Goal: Transaction & Acquisition: Purchase product/service

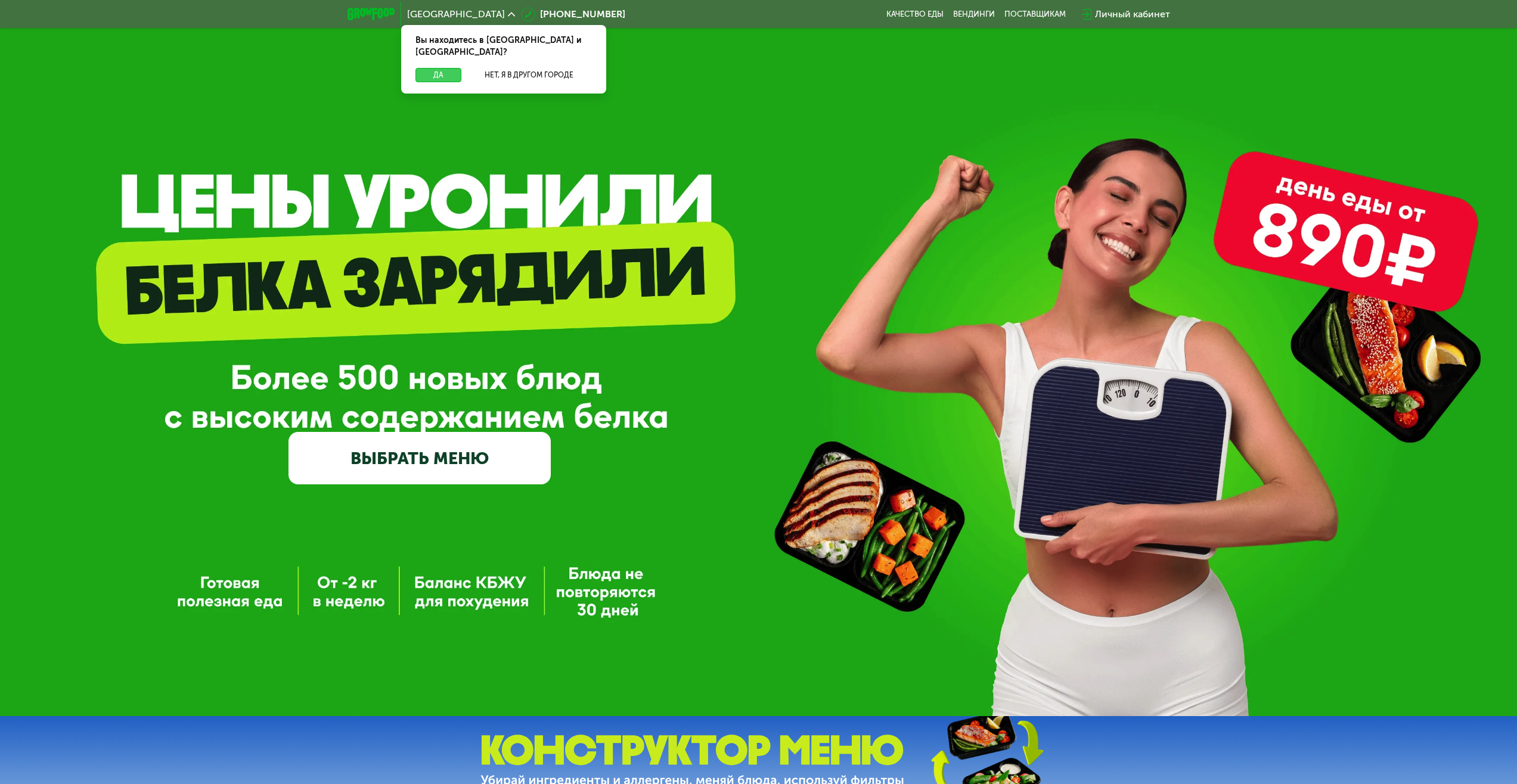
click at [447, 68] on button "Да" at bounding box center [439, 75] width 46 height 14
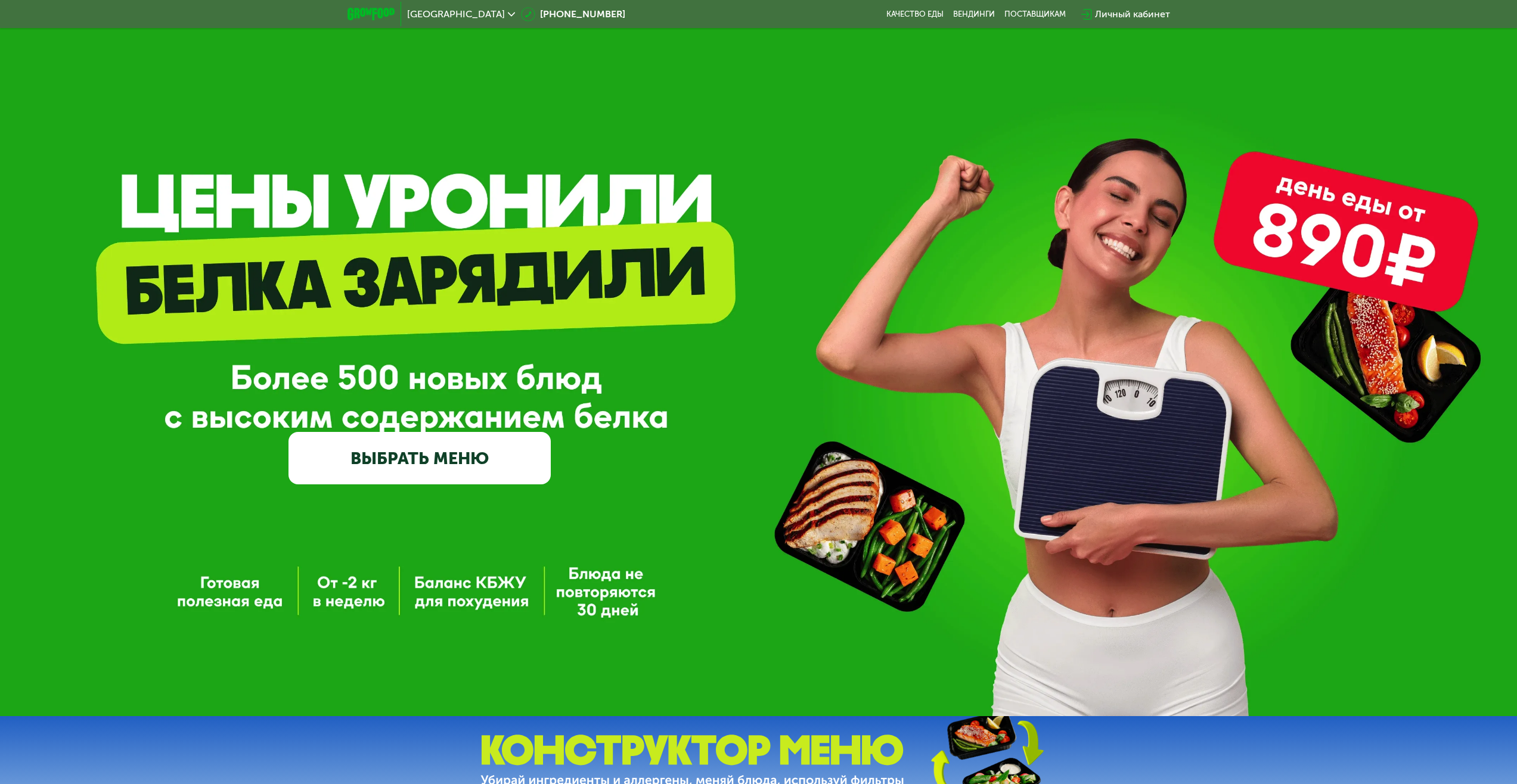
click at [475, 480] on link "ВЫБРАТЬ МЕНЮ" at bounding box center [420, 458] width 263 height 52
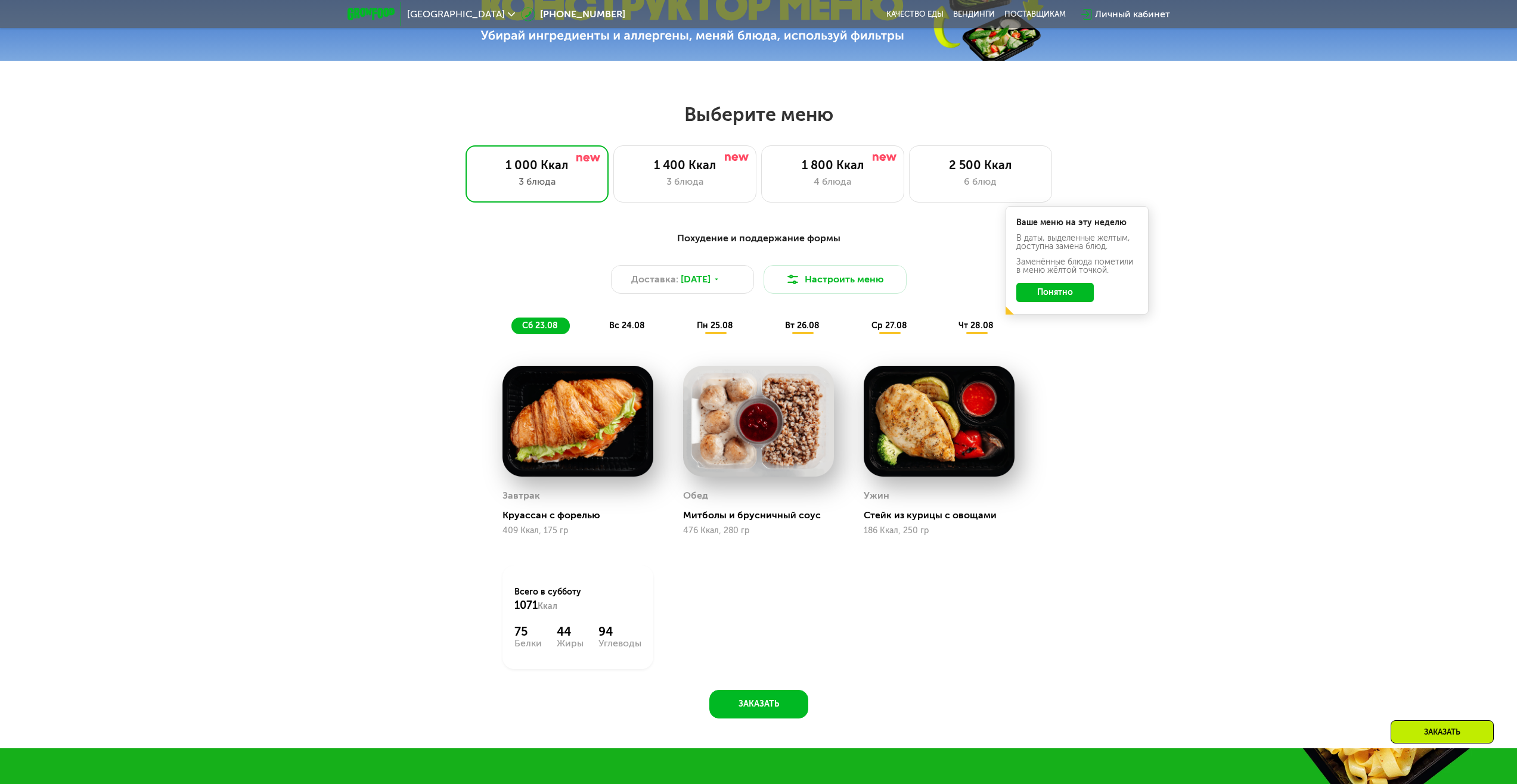
scroll to position [824, 0]
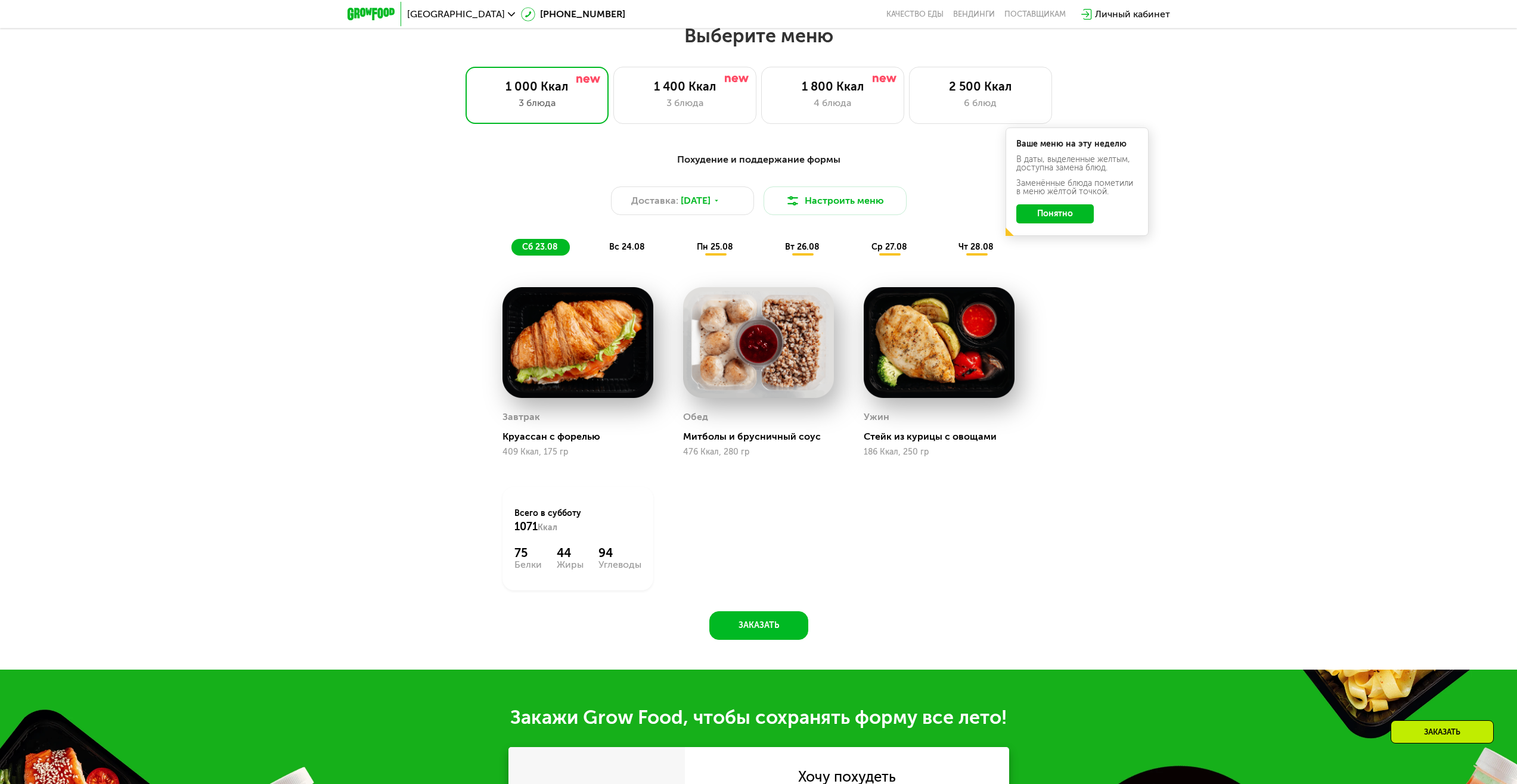
click at [1076, 220] on button "Понятно" at bounding box center [1055, 213] width 77 height 19
click at [673, 104] on div "3 блюда" at bounding box center [685, 103] width 118 height 14
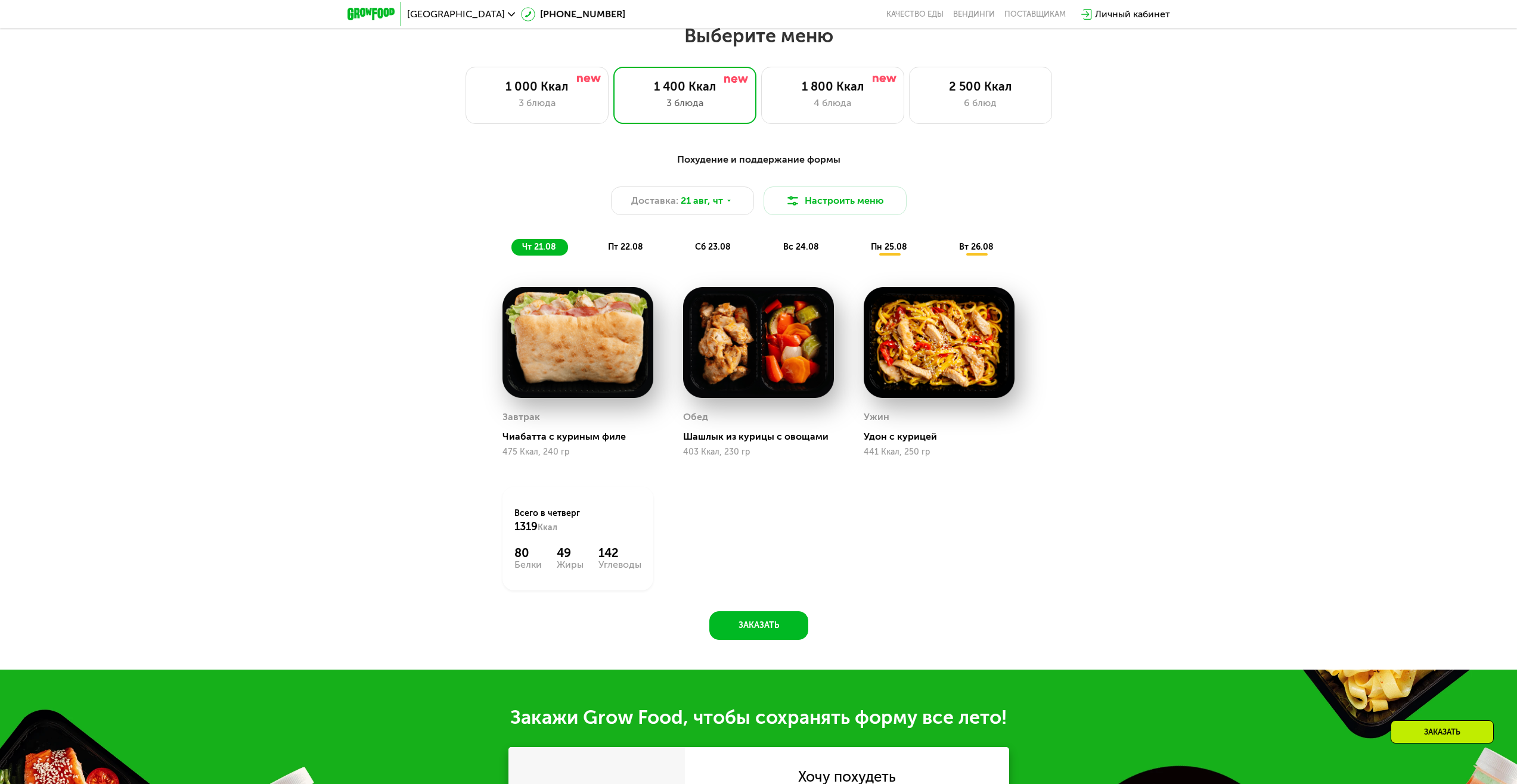
click at [618, 252] on span "пт 22.08" at bounding box center [625, 246] width 35 height 10
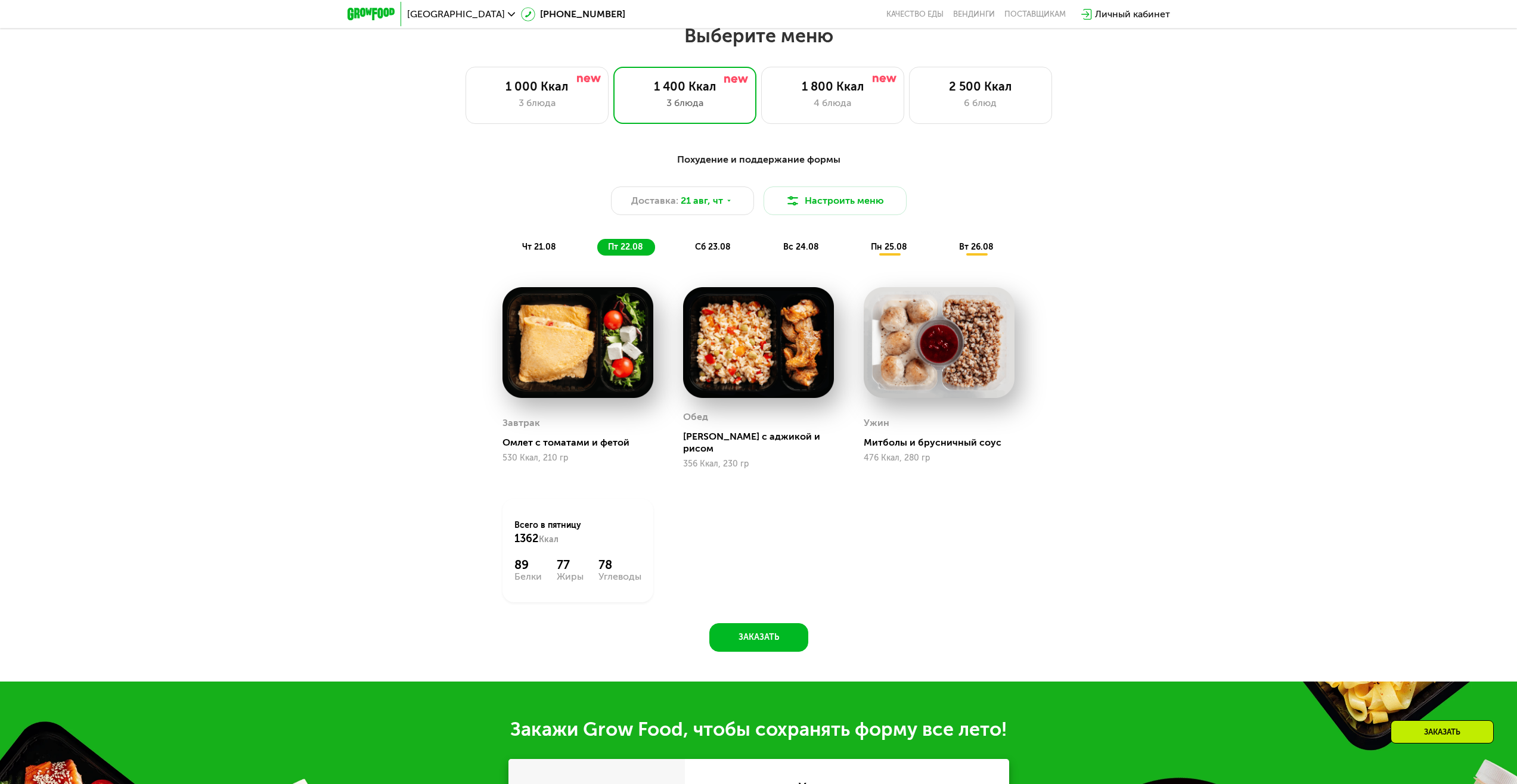
click at [704, 248] on span "сб 23.08" at bounding box center [712, 246] width 36 height 10
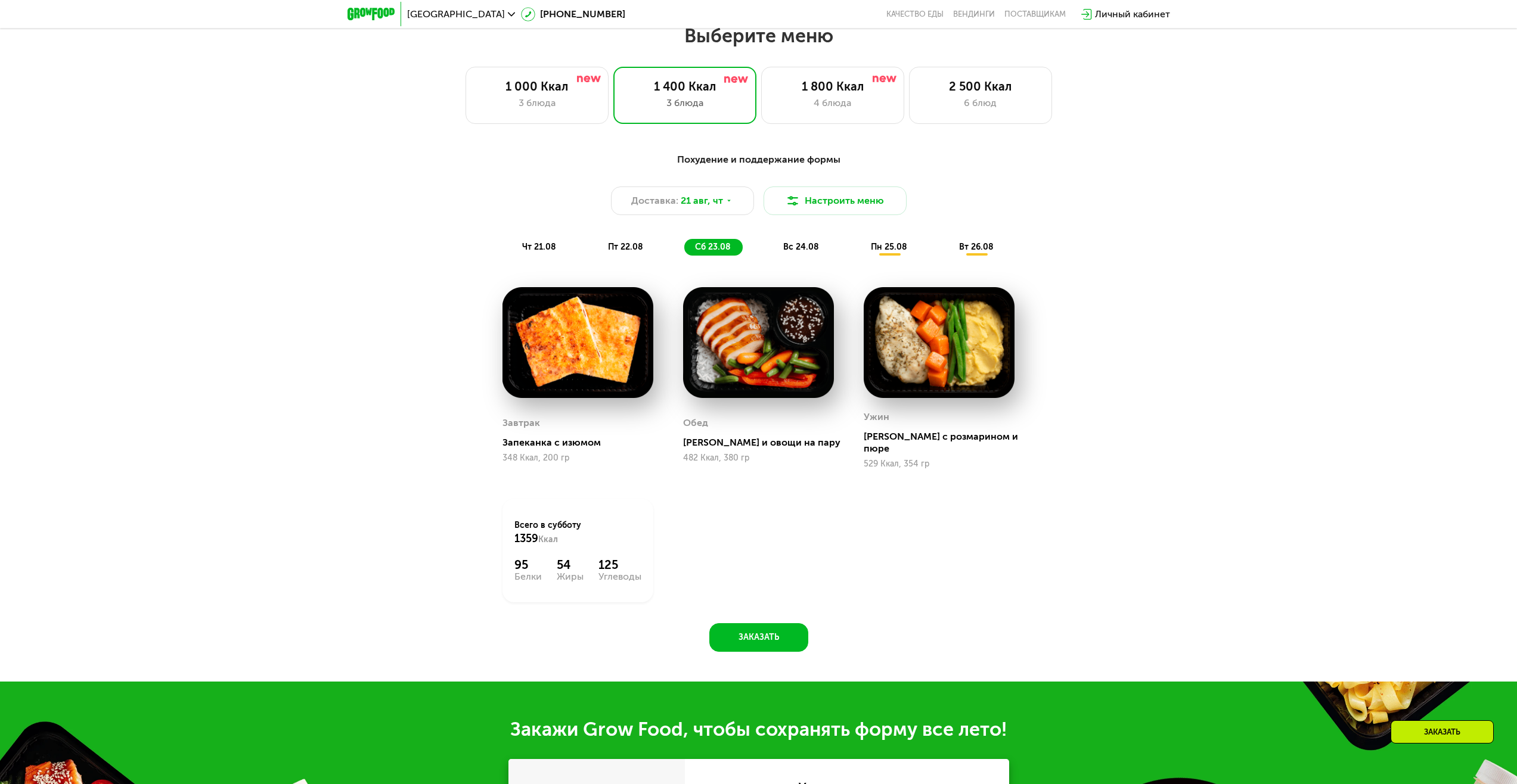
click at [484, 251] on div "Похудение и поддержание формы Доставка: [DATE] Настроить меню чт 21.08 пт 22.08…" at bounding box center [759, 204] width 706 height 103
click at [539, 247] on span "чт 21.08" at bounding box center [539, 246] width 34 height 10
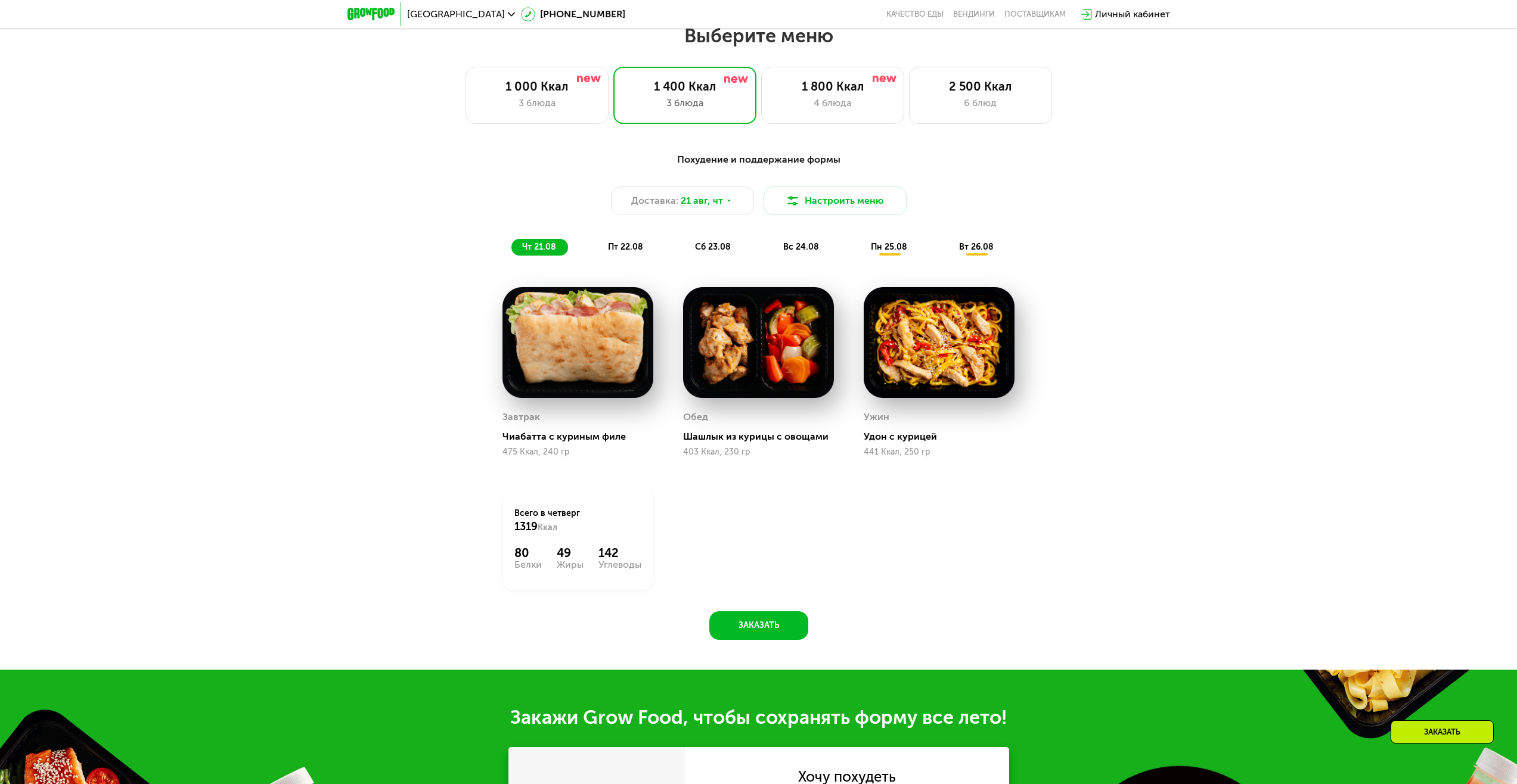
click at [637, 252] on span "пт 22.08" at bounding box center [625, 246] width 35 height 10
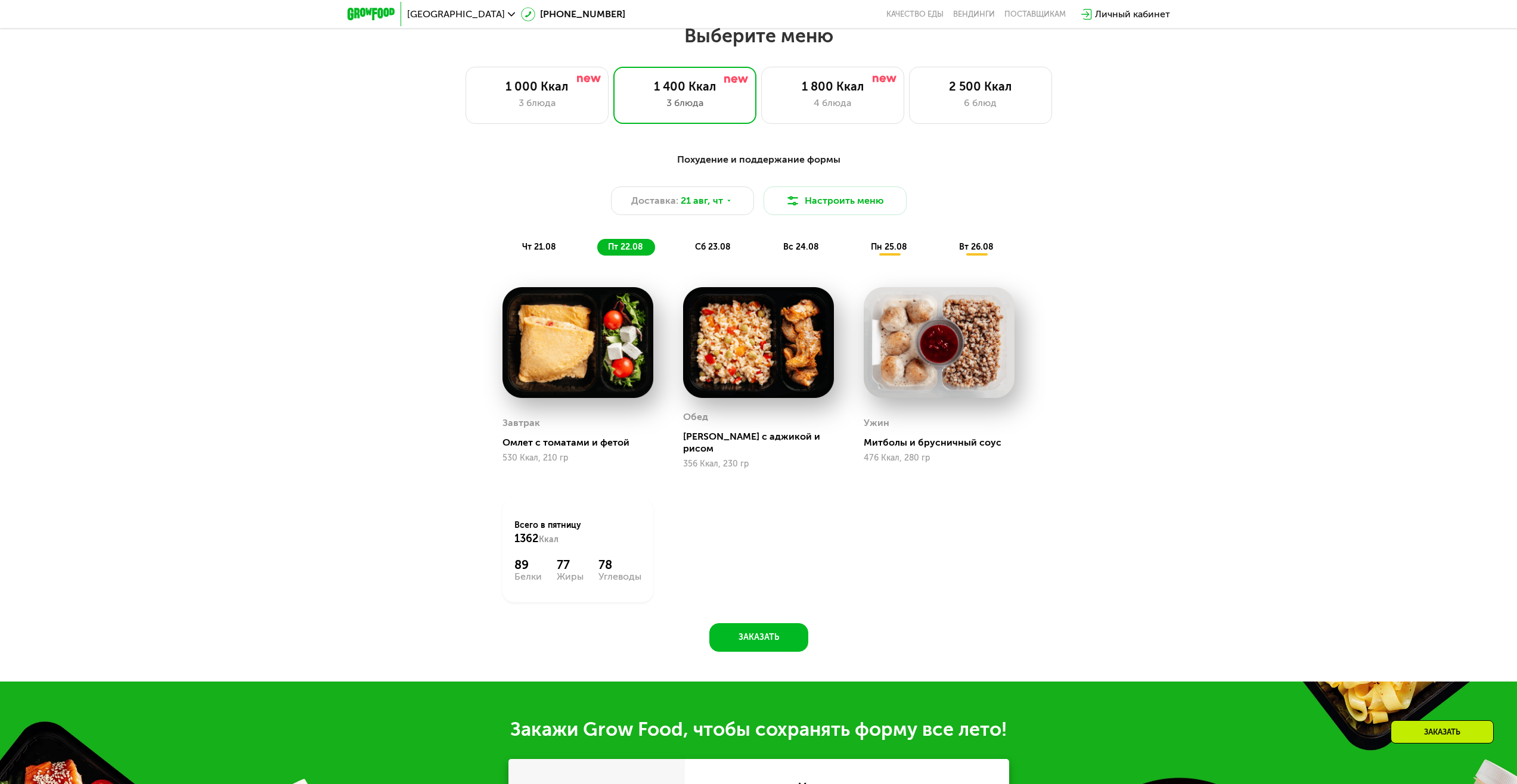
click at [748, 247] on div "чт 21.08 пт 22.08 сб 23.08 вс 24.08 пн 25.08 вт 26.08" at bounding box center [759, 247] width 495 height 17
click at [773, 255] on div "сб 23.08" at bounding box center [802, 247] width 58 height 17
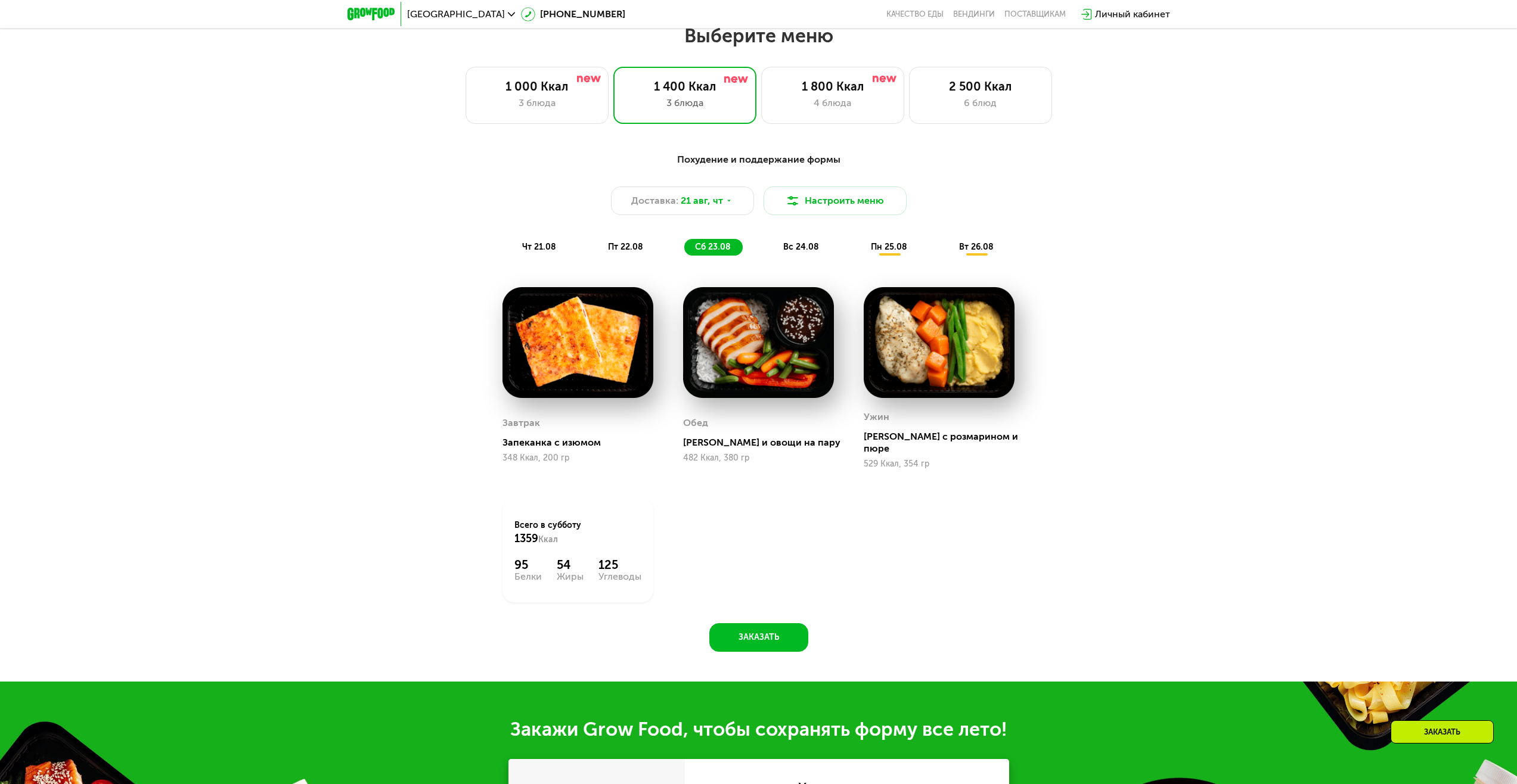
click at [860, 250] on div "вс 24.08" at bounding box center [890, 247] width 59 height 17
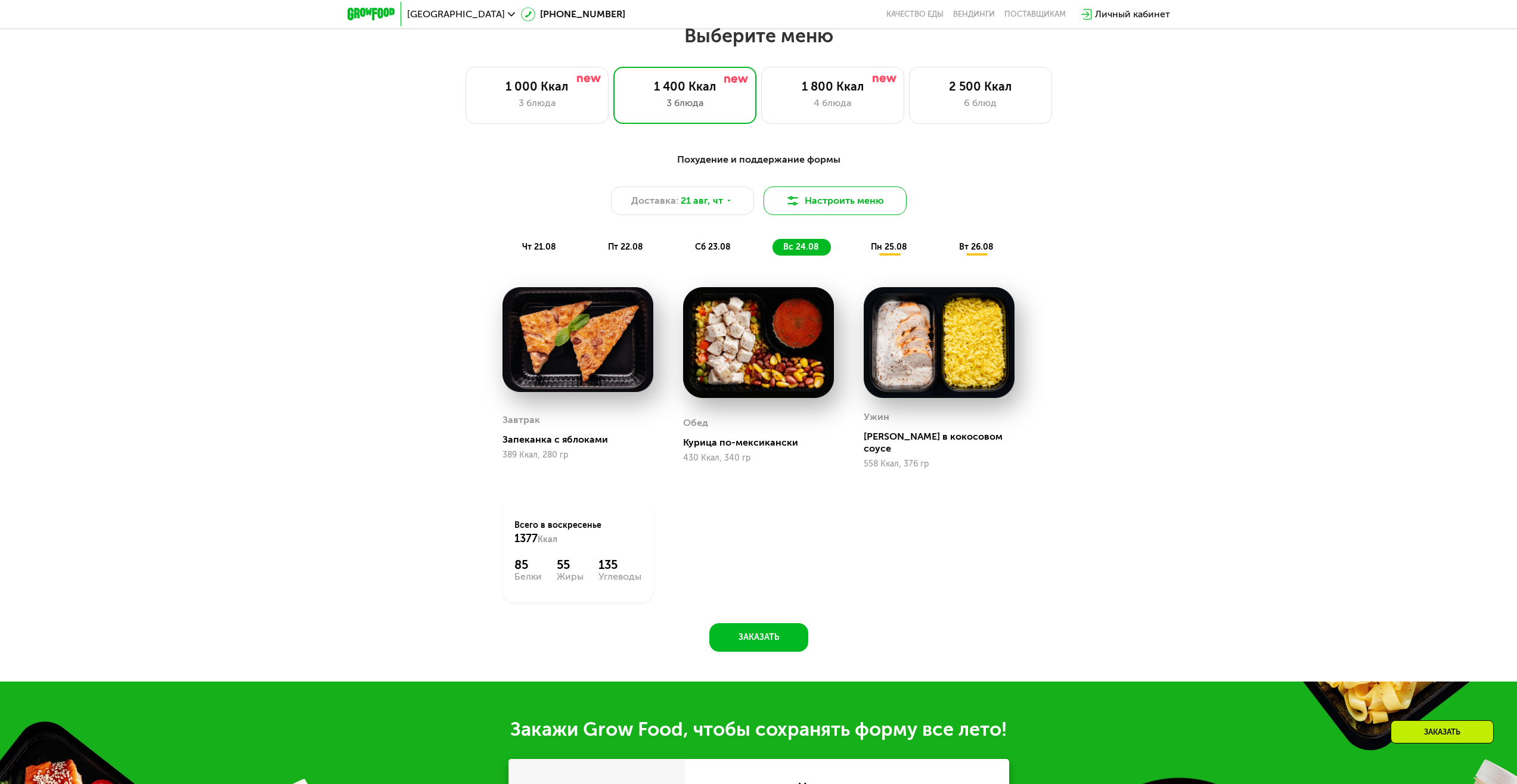
click at [832, 207] on button "Настроить меню" at bounding box center [835, 201] width 143 height 29
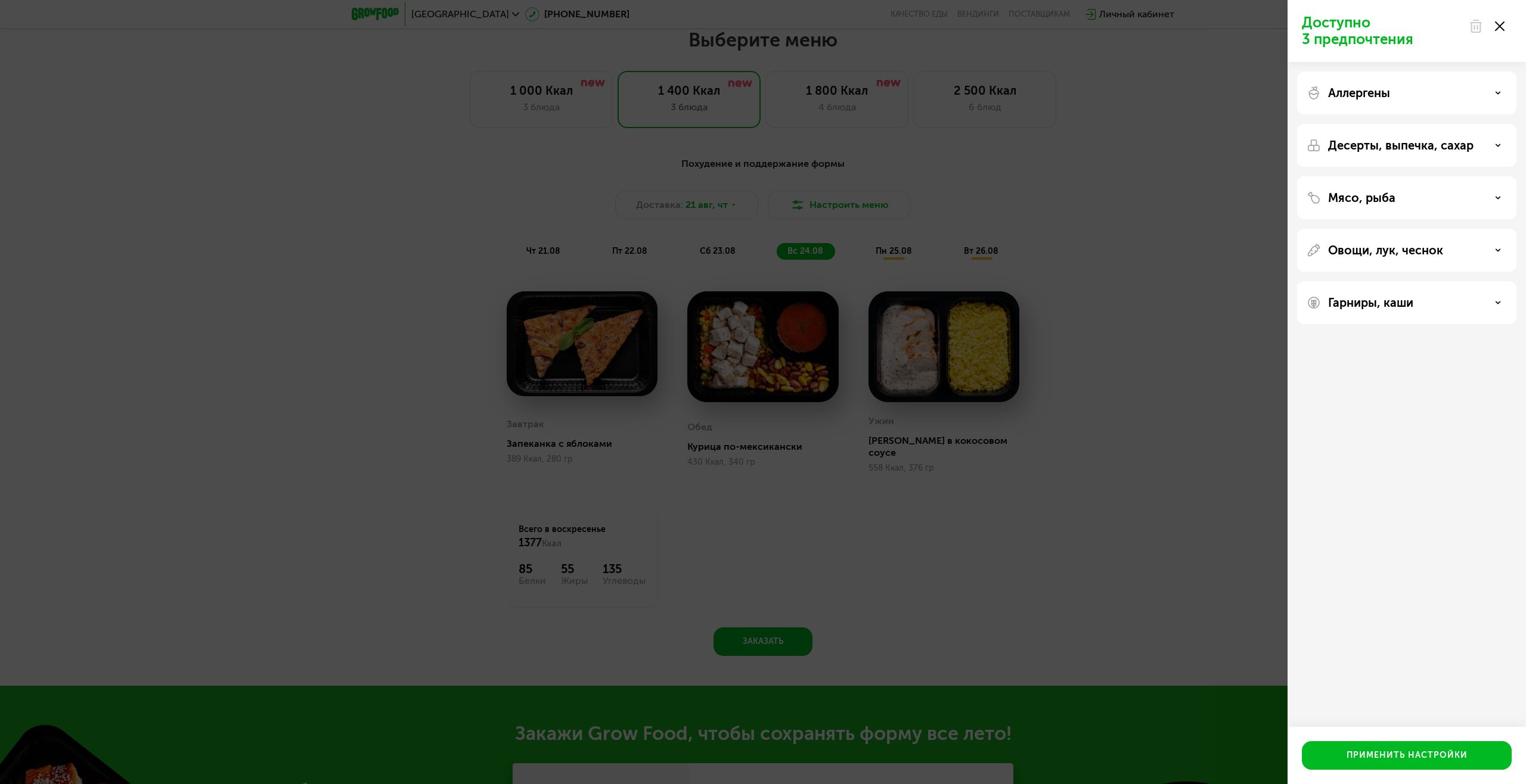
click at [1507, 124] on div "Аллергены" at bounding box center [1406, 146] width 220 height 43
click at [1497, 99] on div "Аллергены" at bounding box center [1406, 93] width 200 height 14
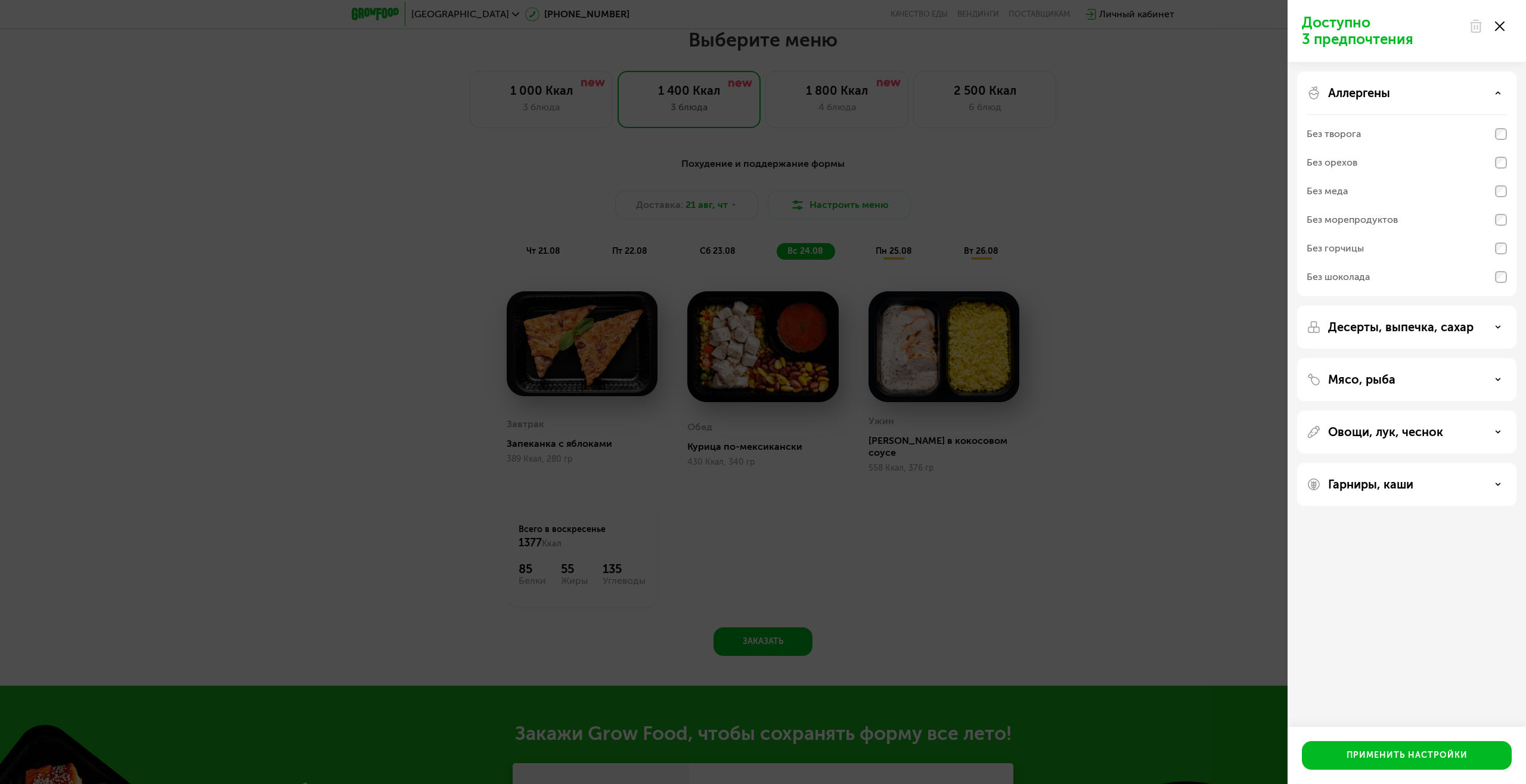
click at [1499, 93] on use at bounding box center [1498, 93] width 4 height 2
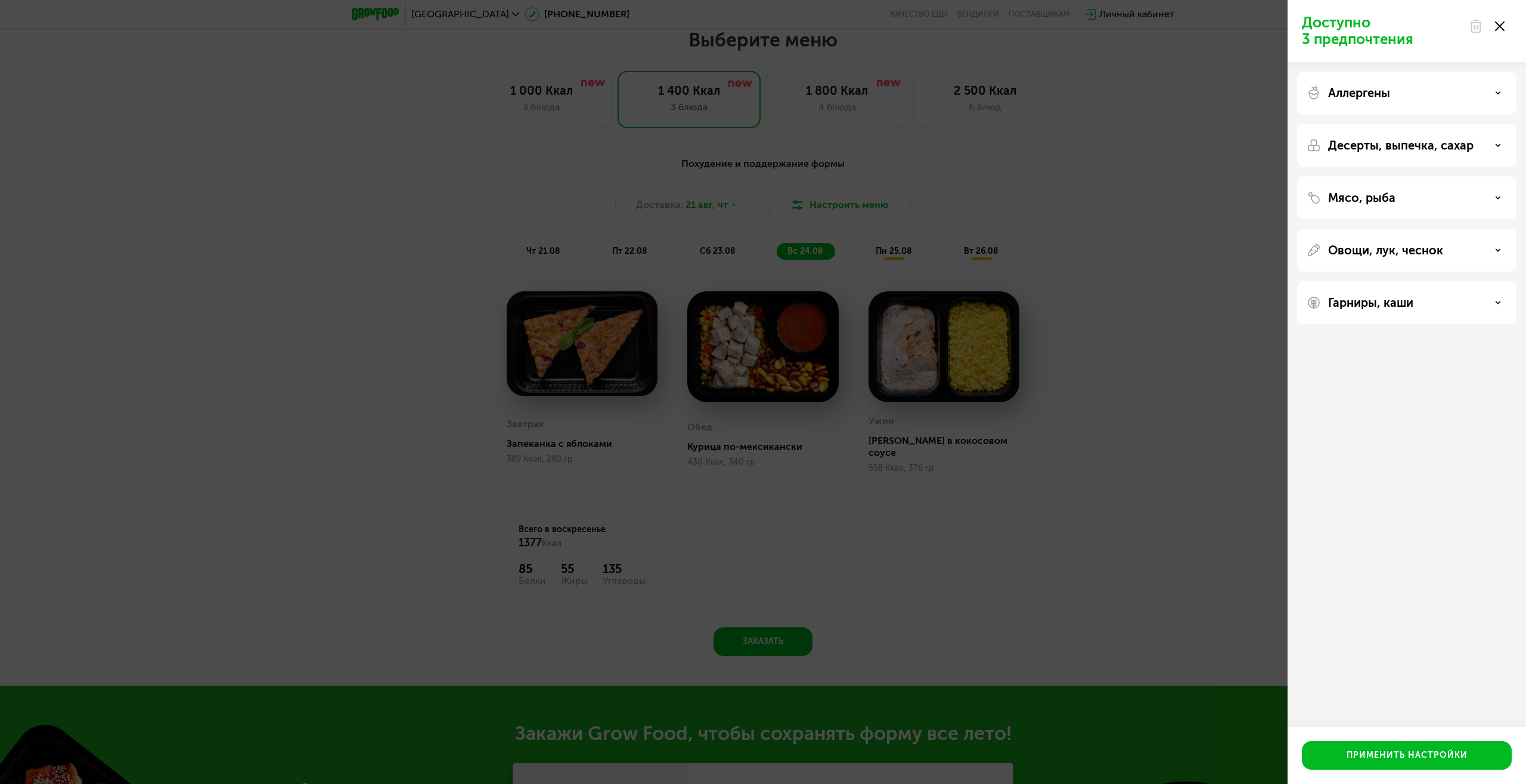
click at [1503, 26] on icon at bounding box center [1499, 26] width 9 height 9
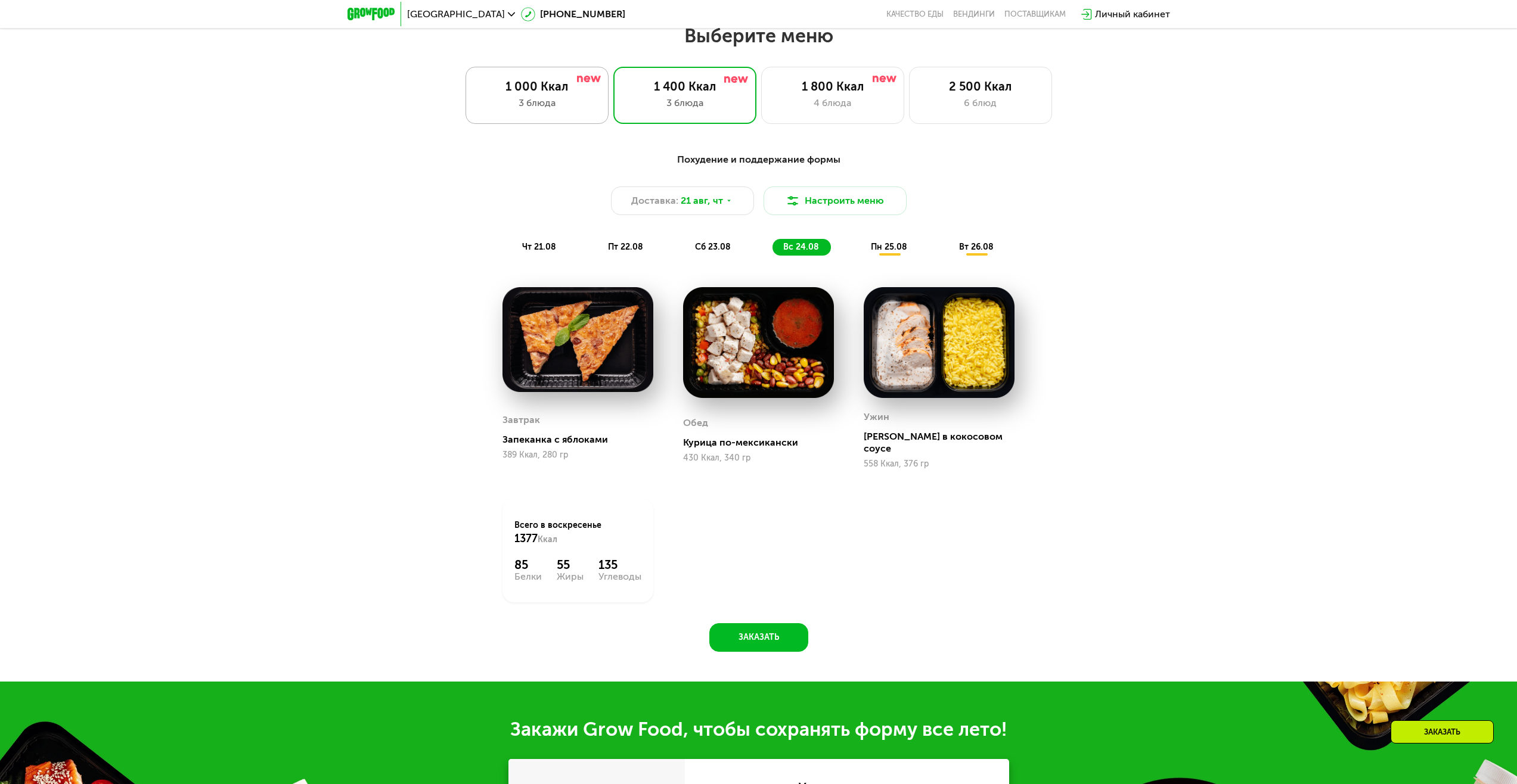
click at [536, 108] on div "3 блюда" at bounding box center [537, 103] width 118 height 14
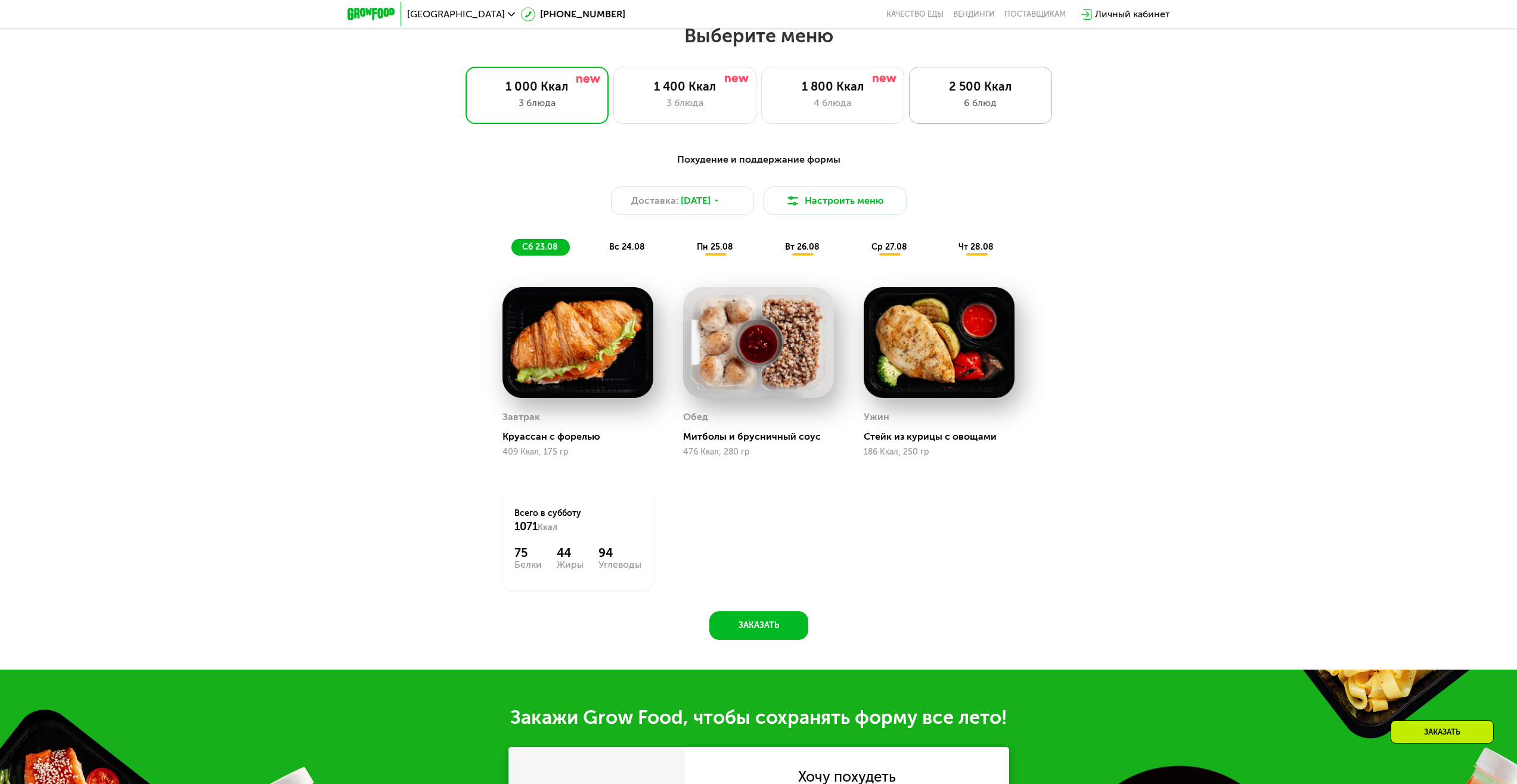
click at [988, 89] on div "2 500 Ккал" at bounding box center [980, 86] width 118 height 14
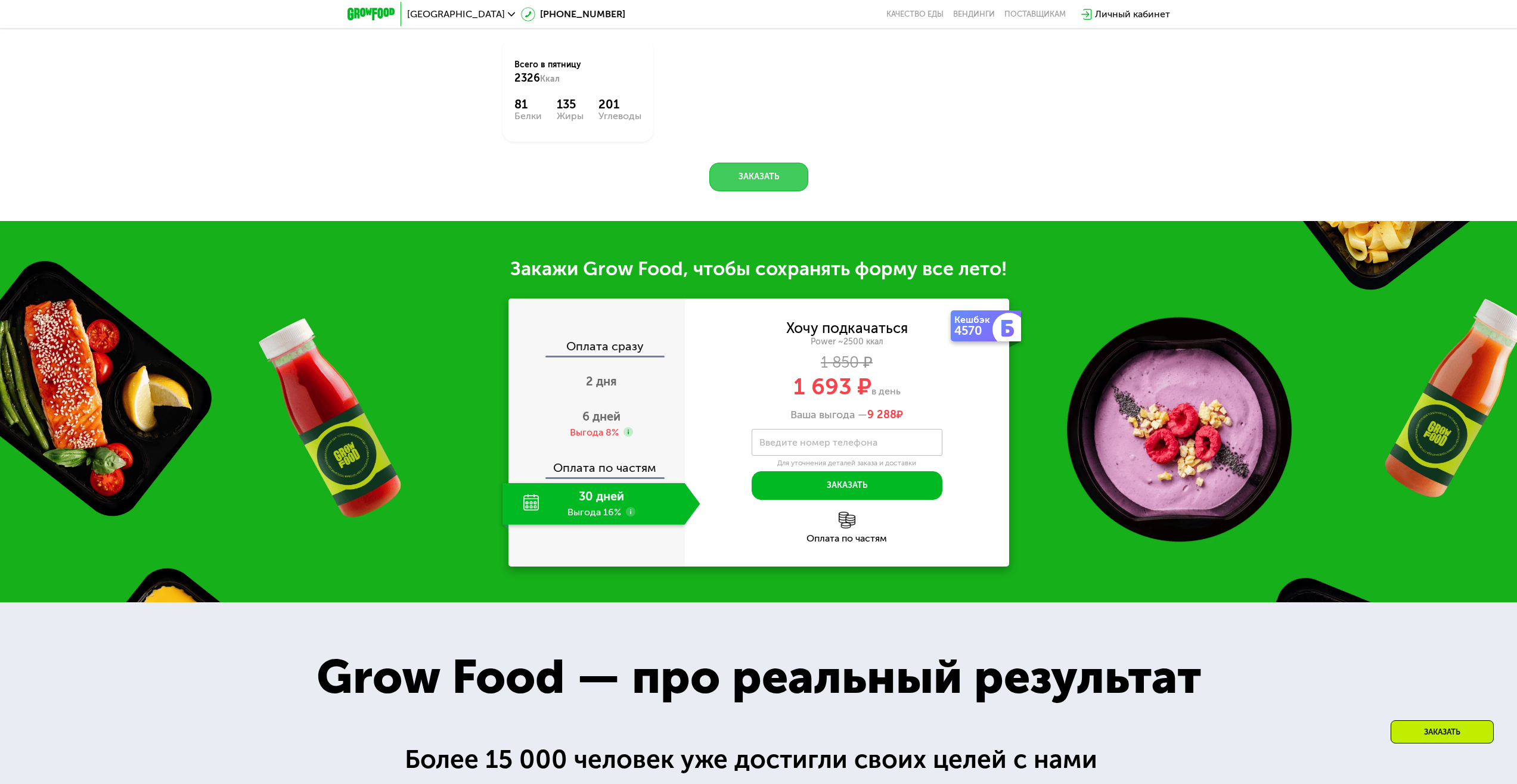
scroll to position [1479, 0]
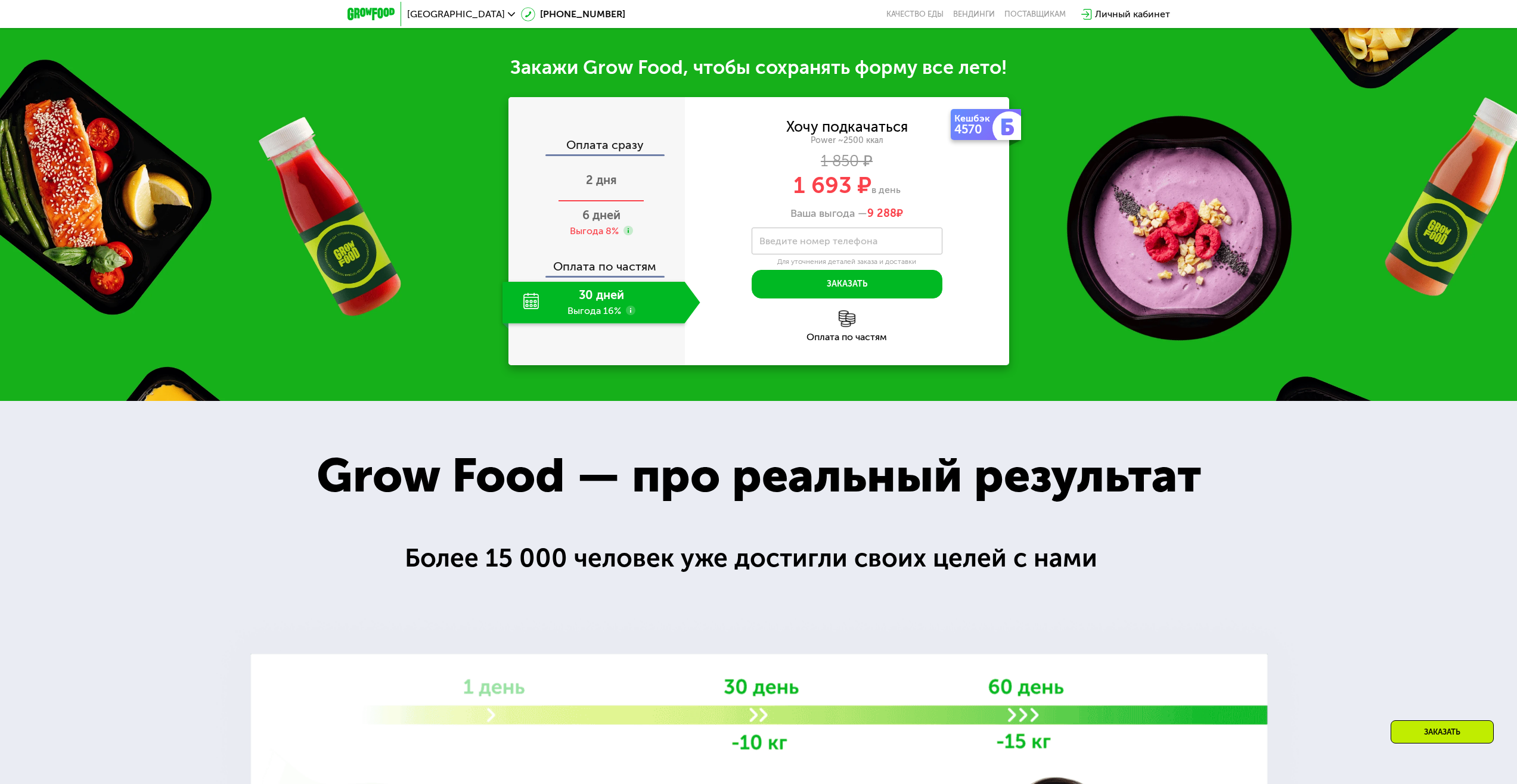
click at [607, 187] on span "2 дня" at bounding box center [602, 179] width 31 height 14
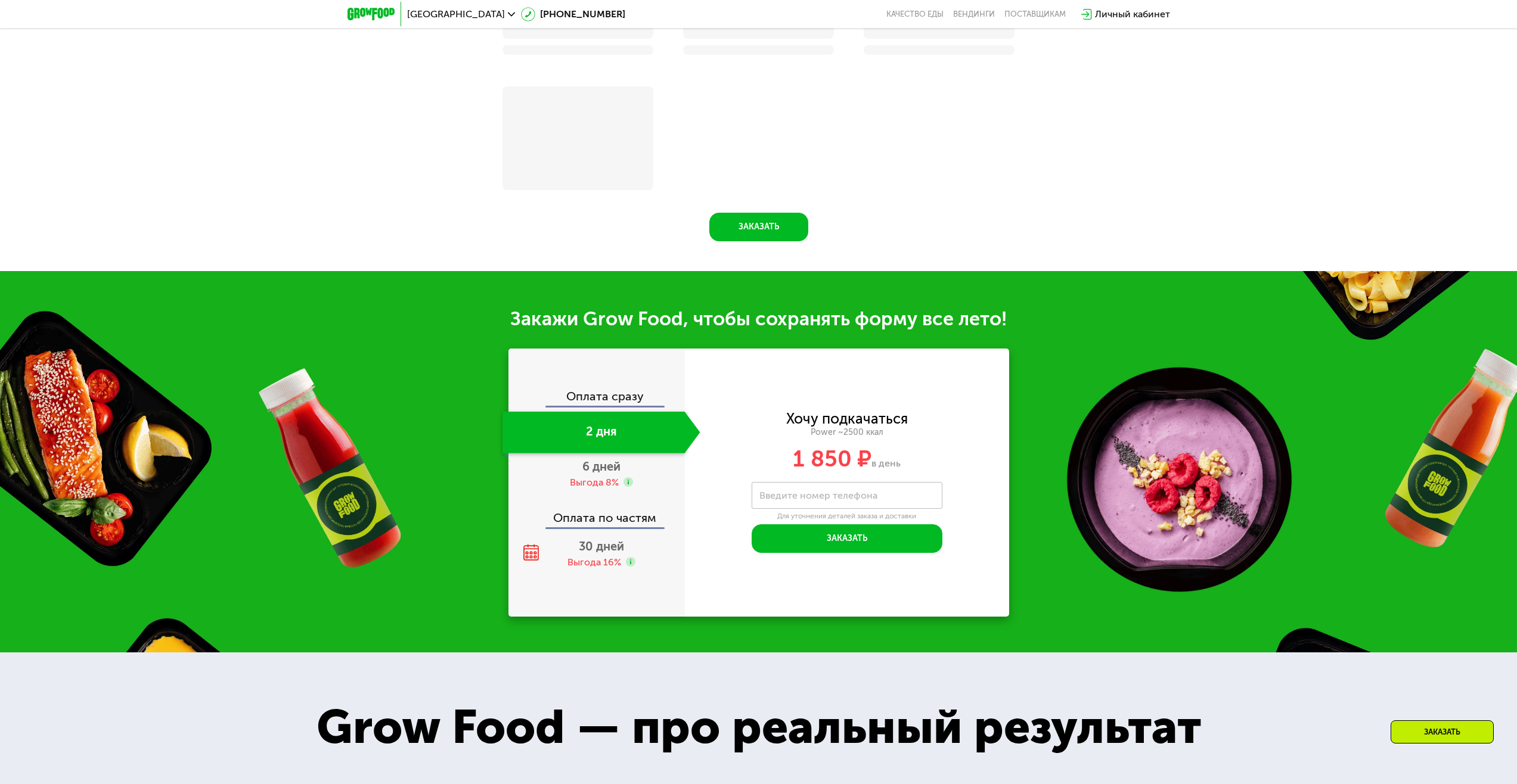
scroll to position [1536, 0]
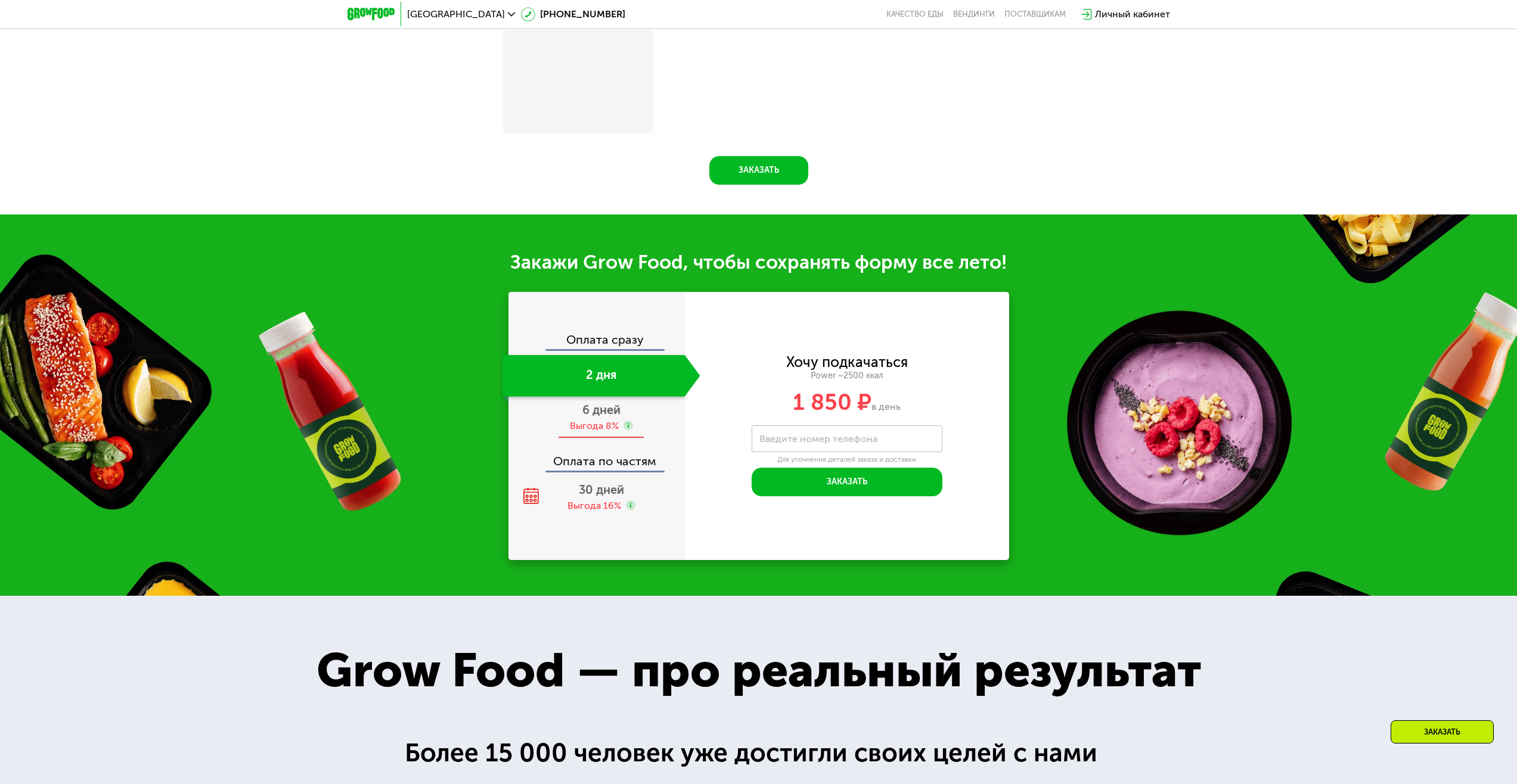
click at [607, 417] on span "6 дней" at bounding box center [601, 409] width 38 height 14
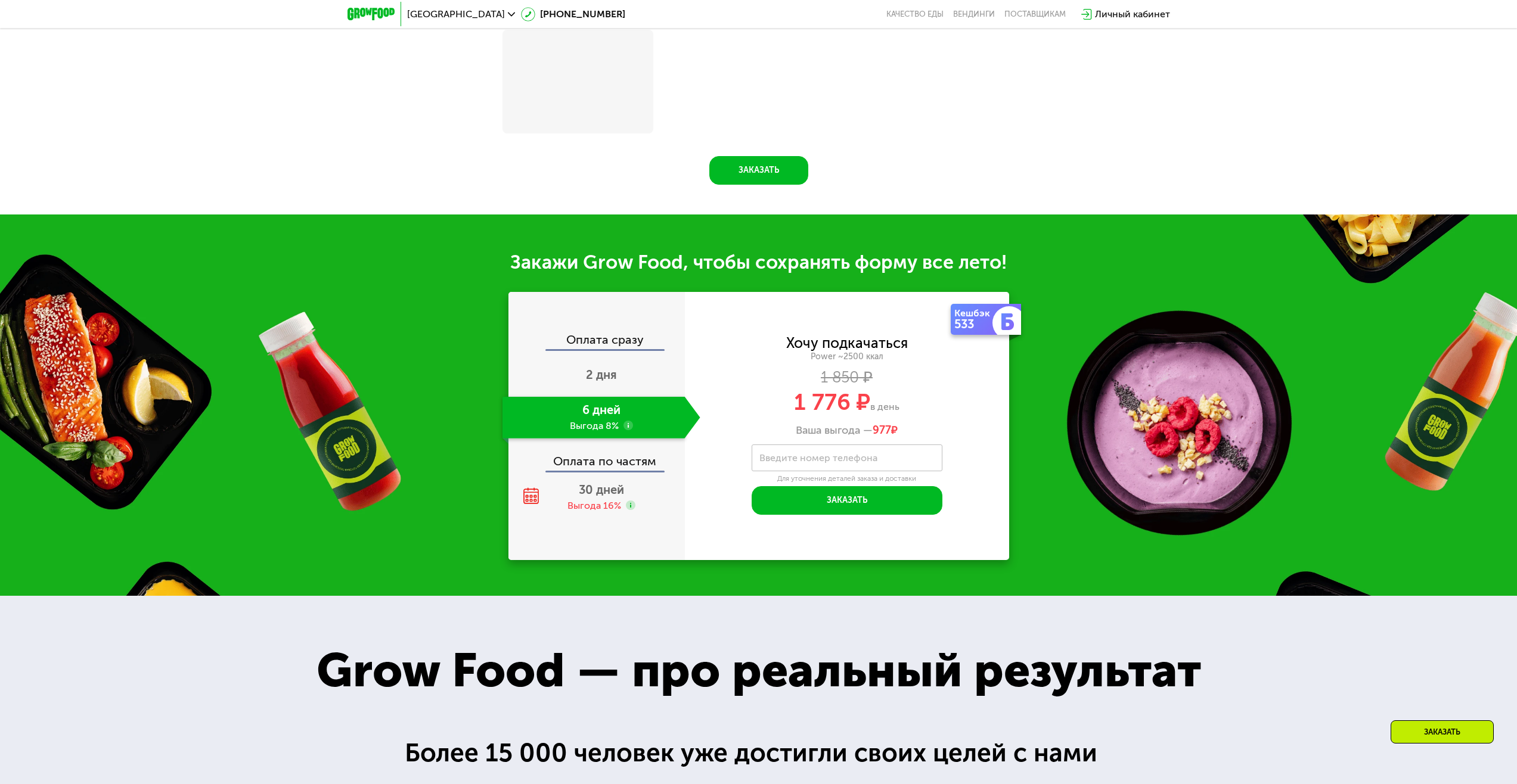
click at [603, 461] on div "Оплата по частям" at bounding box center [597, 456] width 175 height 28
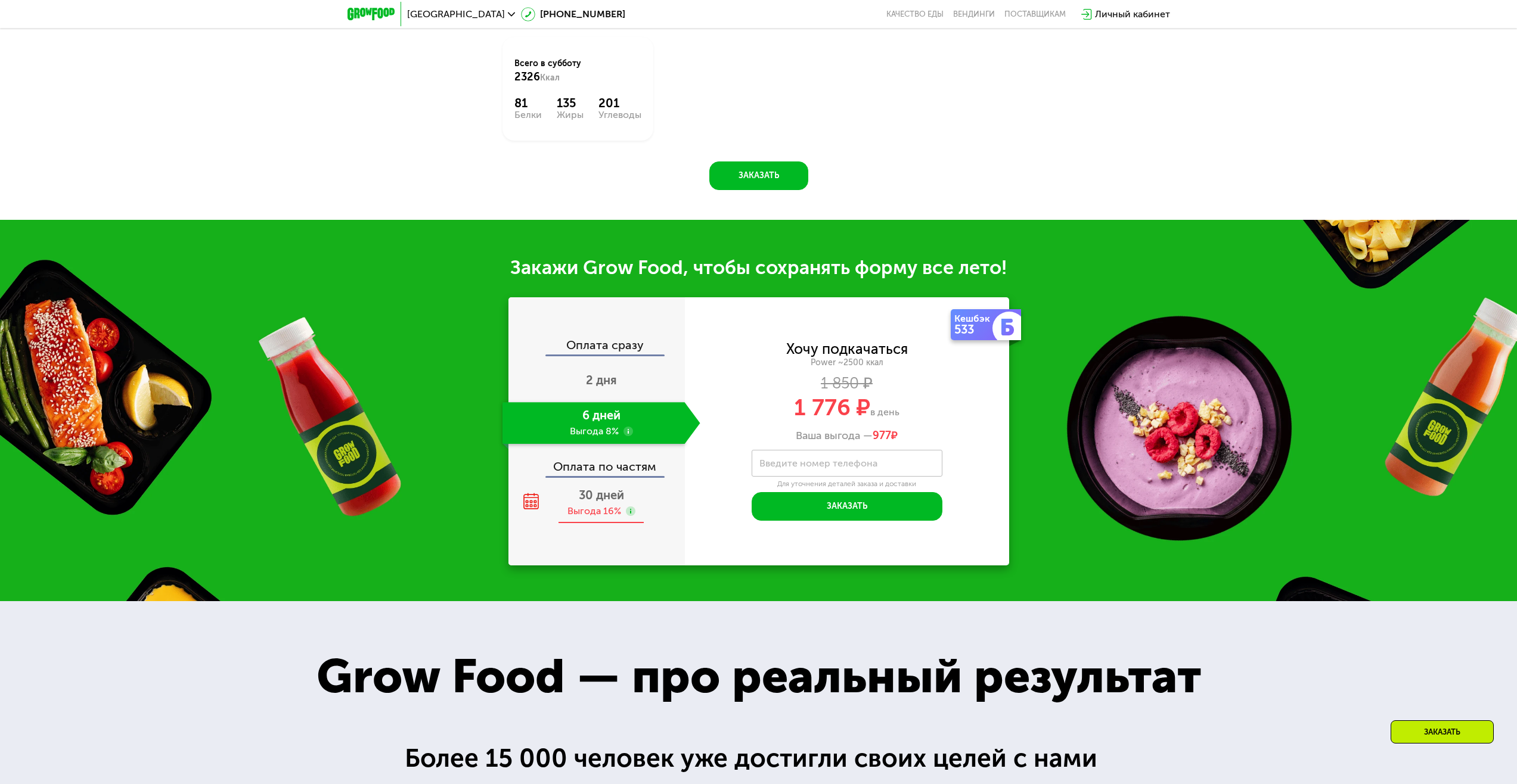
click at [616, 507] on div "Выгода 16%" at bounding box center [594, 511] width 54 height 13
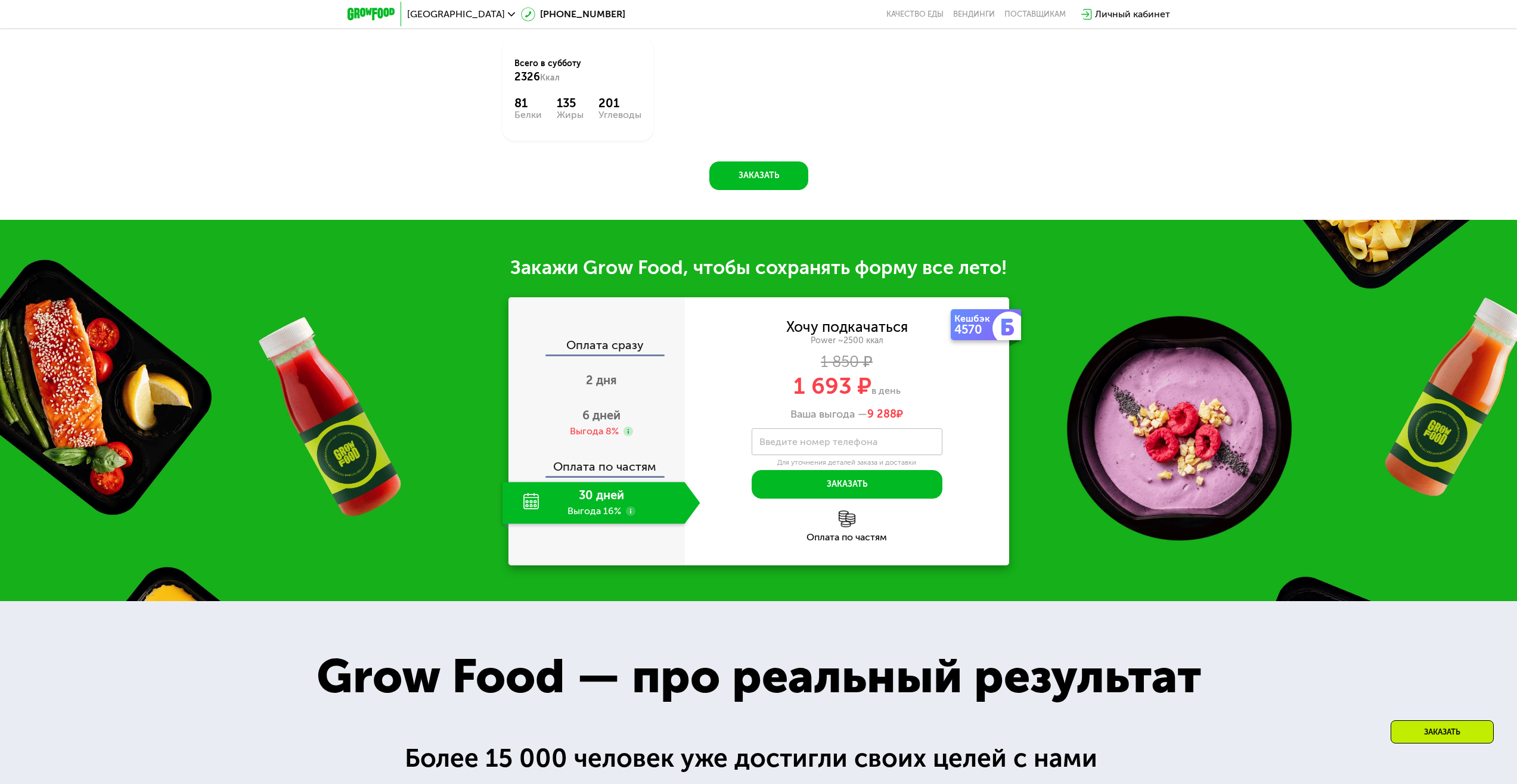
click at [612, 464] on div "Оплата по частям" at bounding box center [597, 462] width 175 height 28
click at [610, 416] on span "6 дней" at bounding box center [601, 415] width 38 height 14
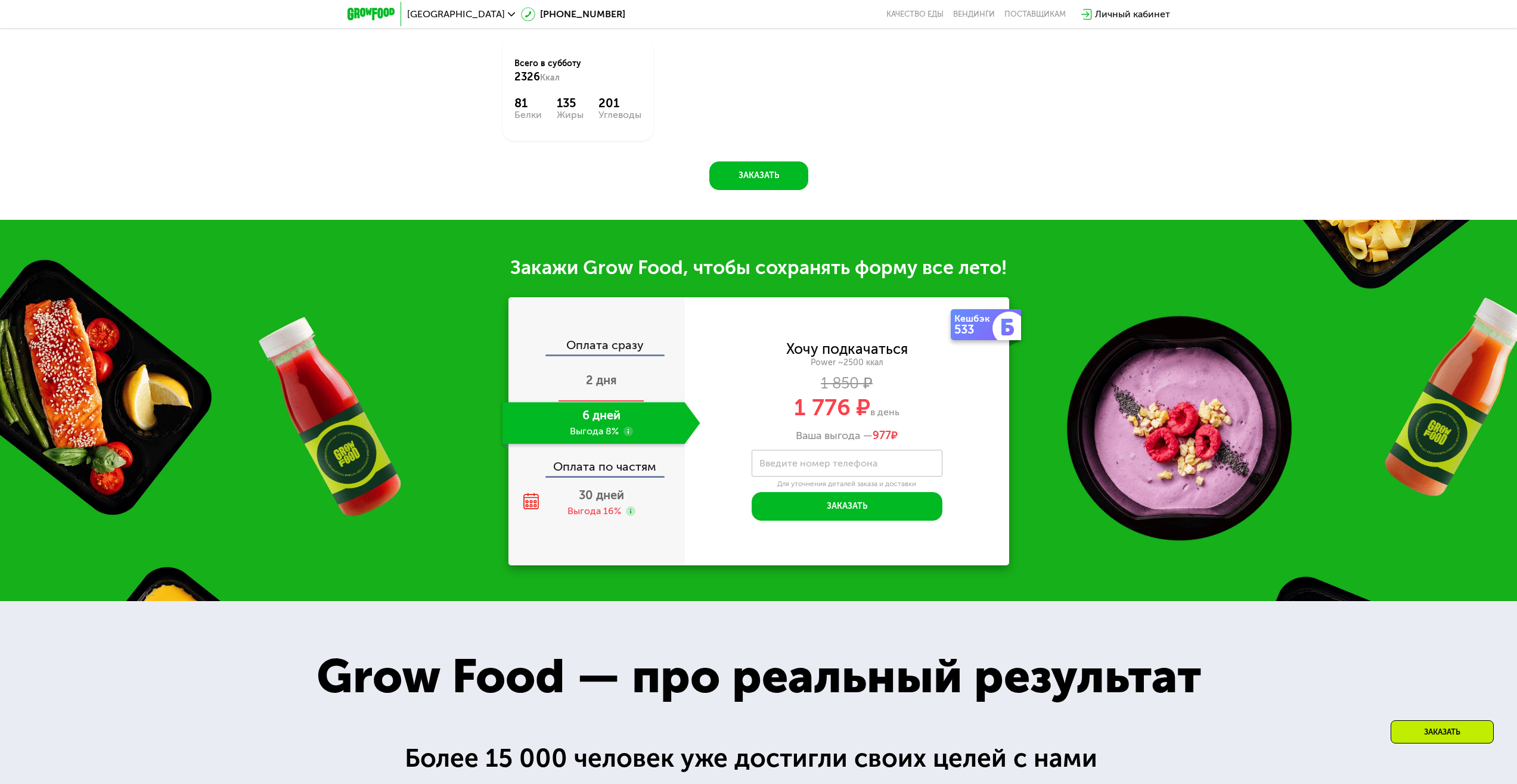
click at [612, 385] on span "2 дня" at bounding box center [602, 380] width 31 height 14
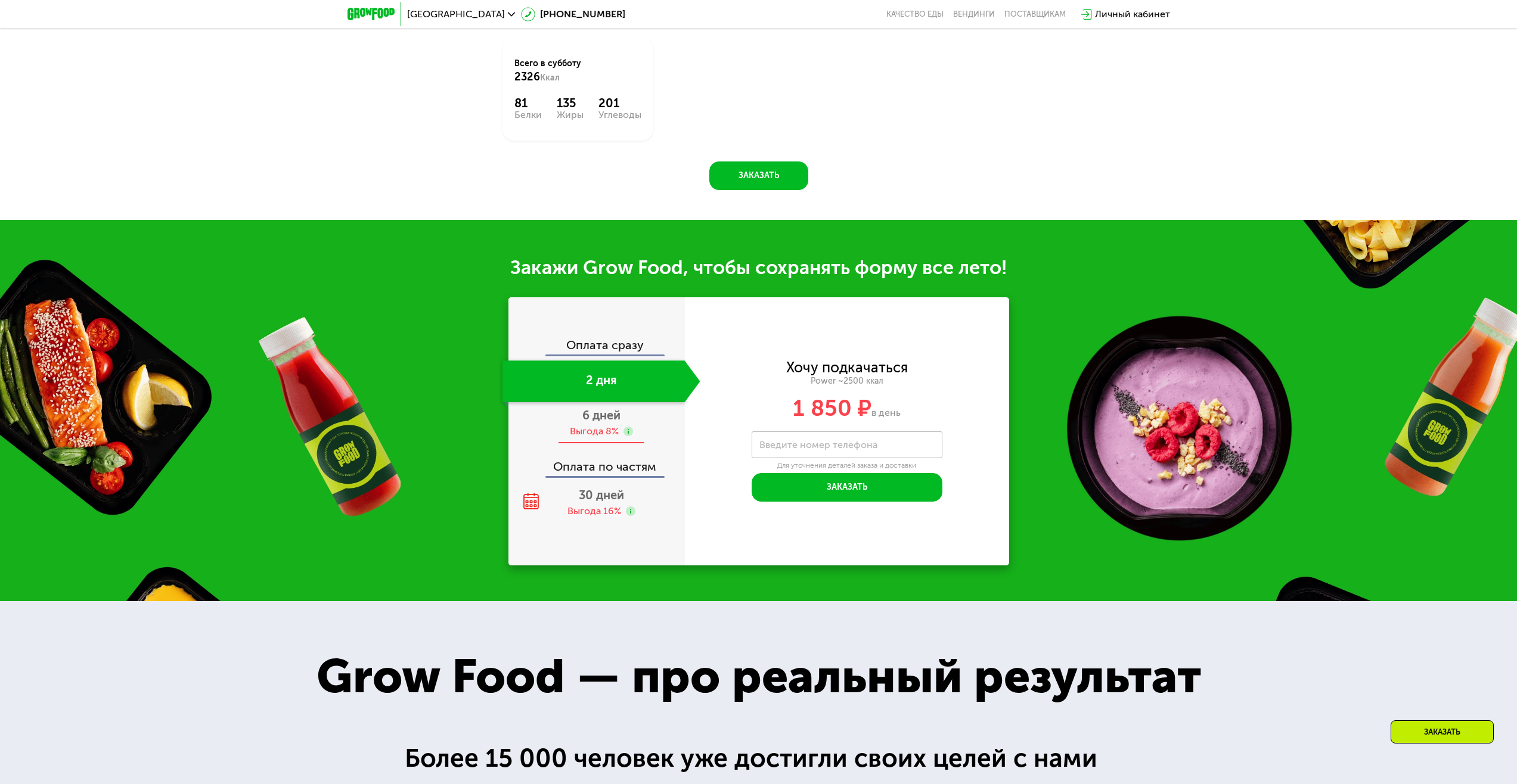
click at [616, 416] on span "6 дней" at bounding box center [601, 415] width 38 height 14
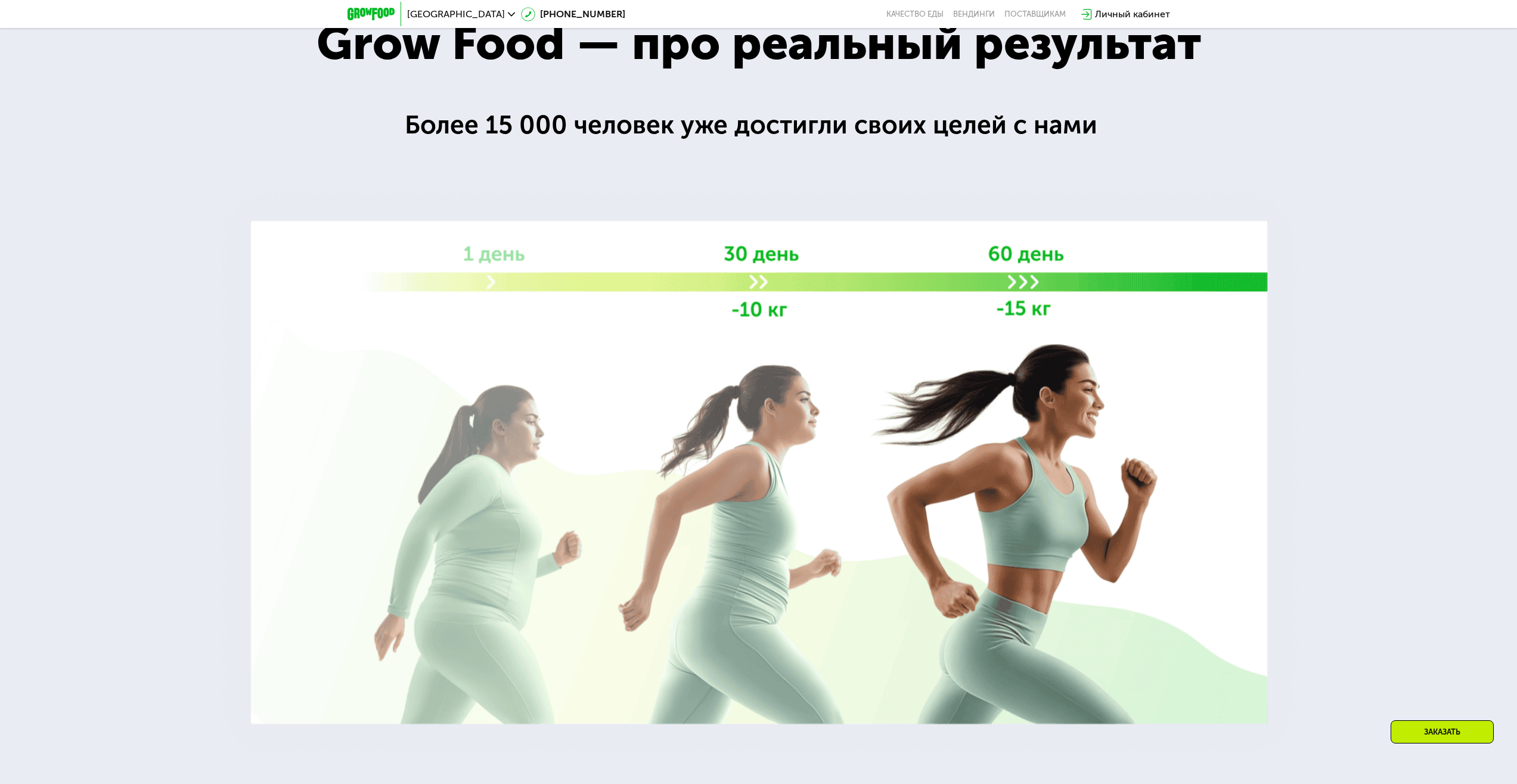
scroll to position [2135, 0]
